Goal: Task Accomplishment & Management: Use online tool/utility

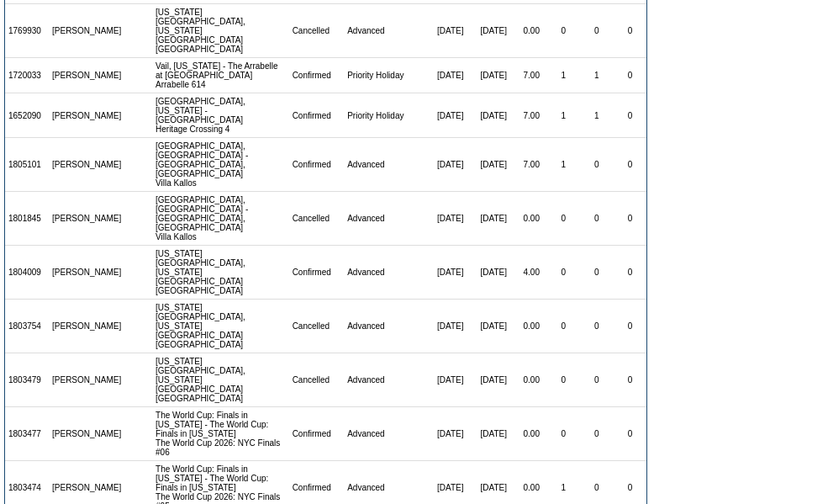
scroll to position [201, 0]
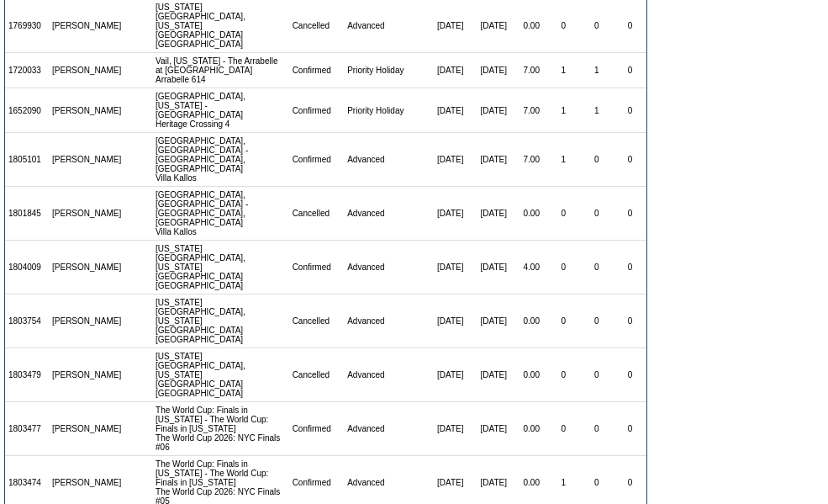
drag, startPoint x: 45, startPoint y: 395, endPoint x: 8, endPoint y: 393, distance: 37.9
click at [8, 456] on td "1803474" at bounding box center [27, 483] width 44 height 54
copy td "1803474"
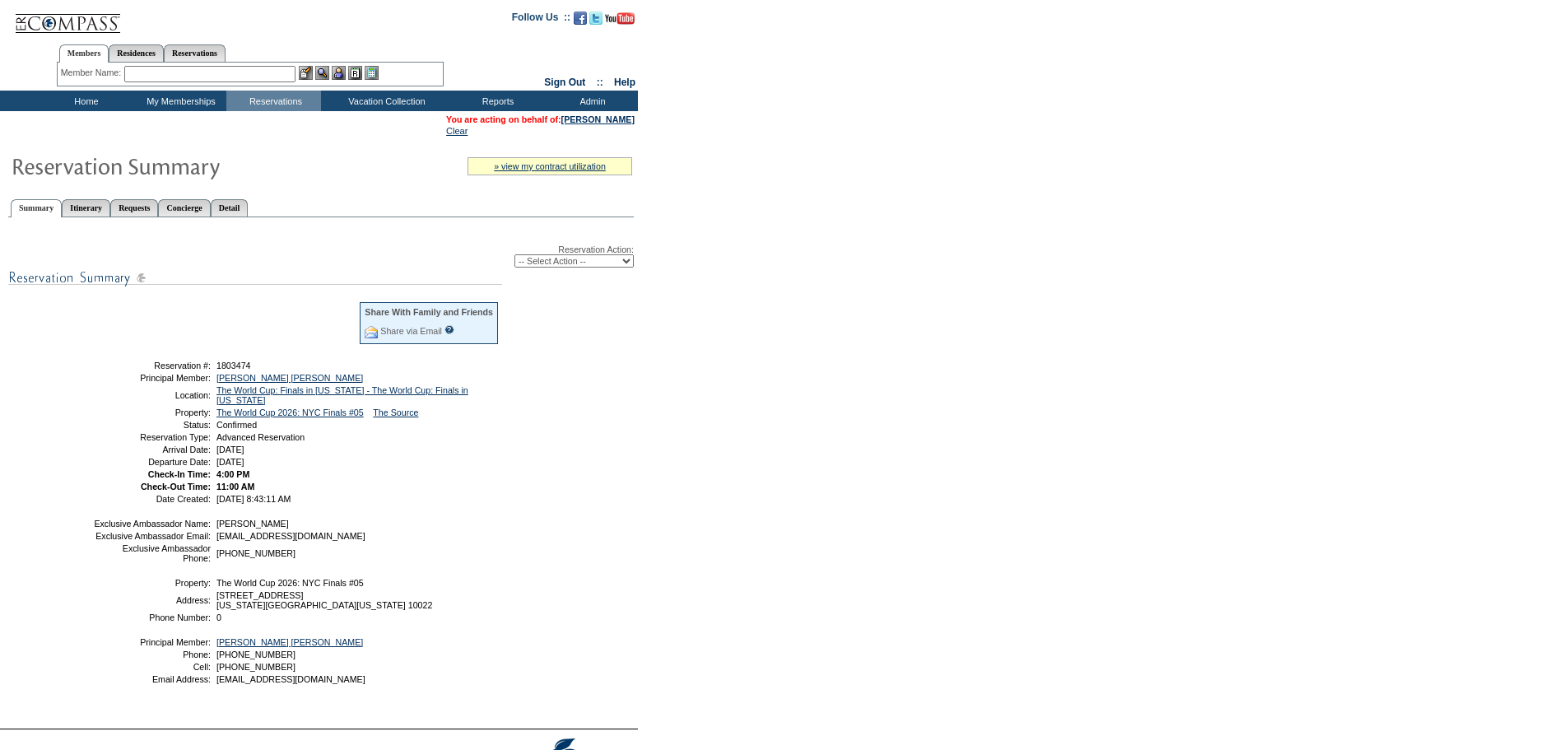
click at [577, 263] on select "-- Select Action -- Modify Reservation Dates Modify Reservation Cost Modify Occ…" at bounding box center [575, 260] width 119 height 13
select select "ChangeCost"
click at [515, 258] on select "-- Select Action -- Modify Reservation Dates Modify Reservation Cost Modify Occ…" at bounding box center [575, 260] width 119 height 13
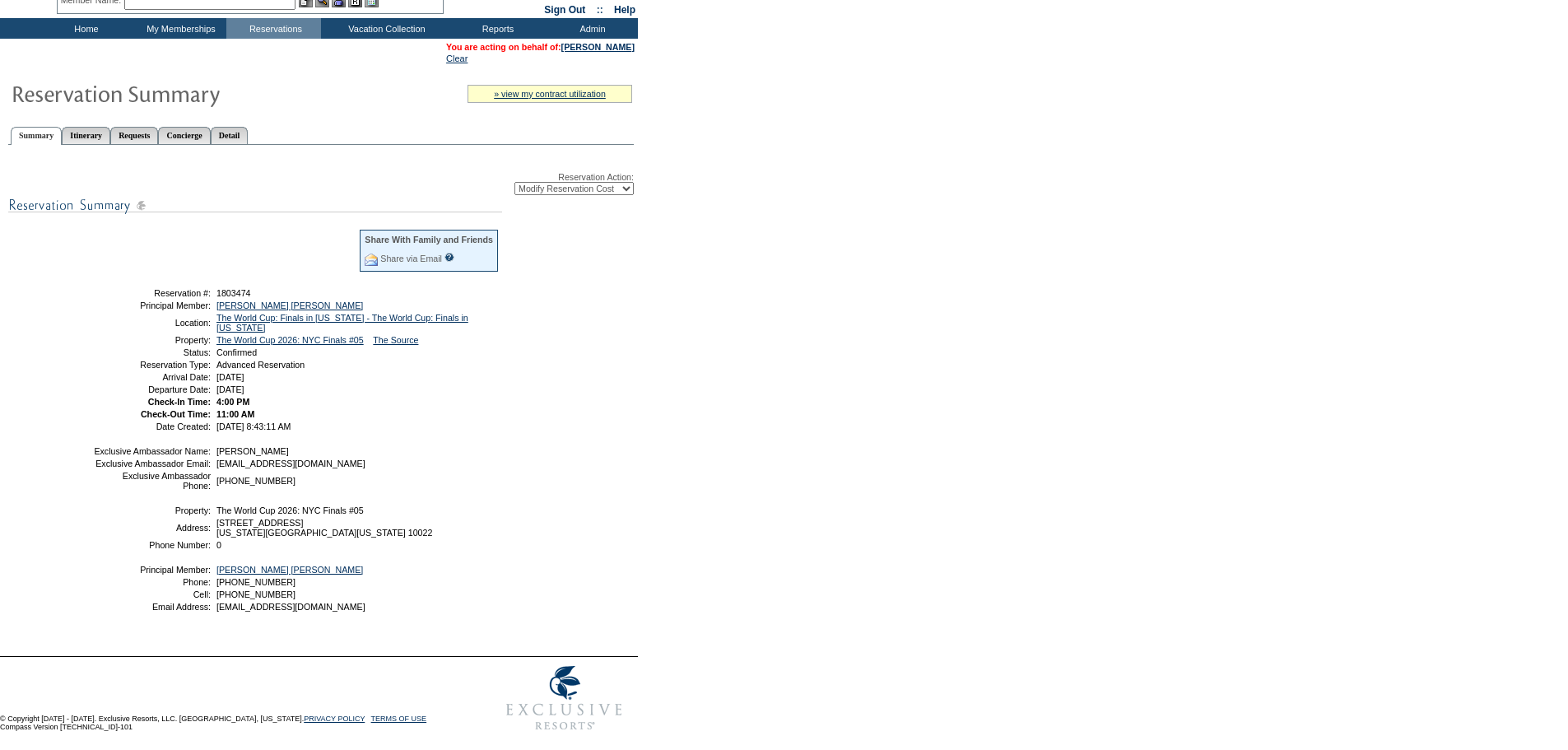
scroll to position [91, 0]
